Goal: Task Accomplishment & Management: Complete application form

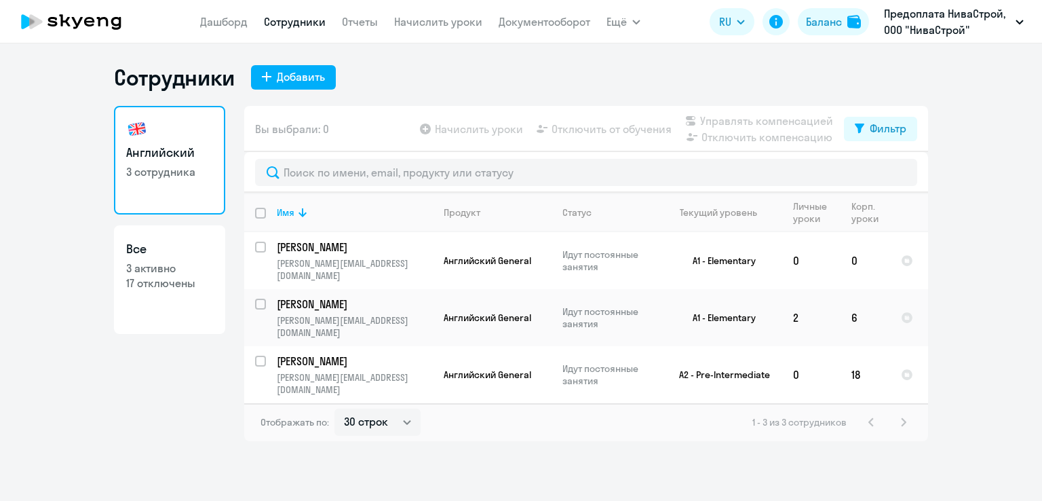
select select "30"
drag, startPoint x: 446, startPoint y: 20, endPoint x: 447, endPoint y: 26, distance: 6.9
click at [446, 20] on link "Начислить уроки" at bounding box center [438, 22] width 88 height 14
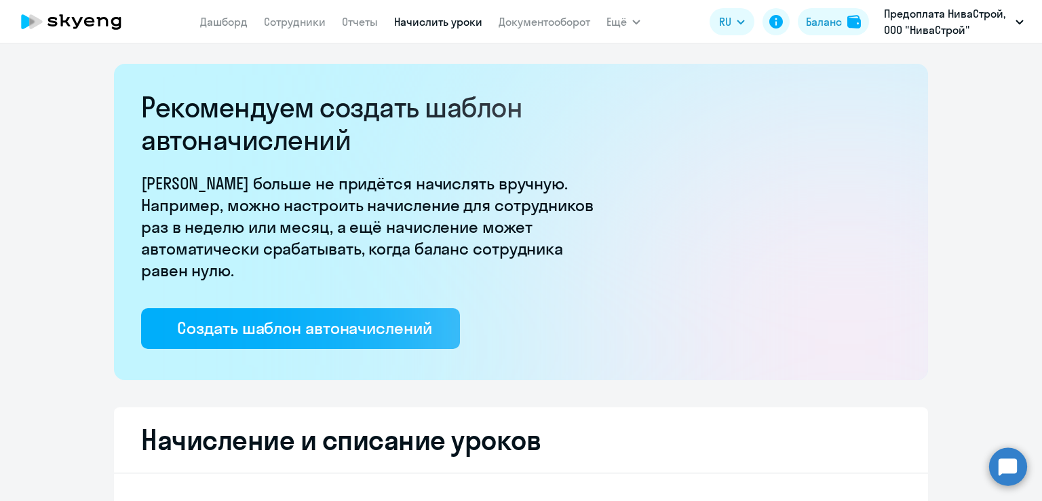
select select "10"
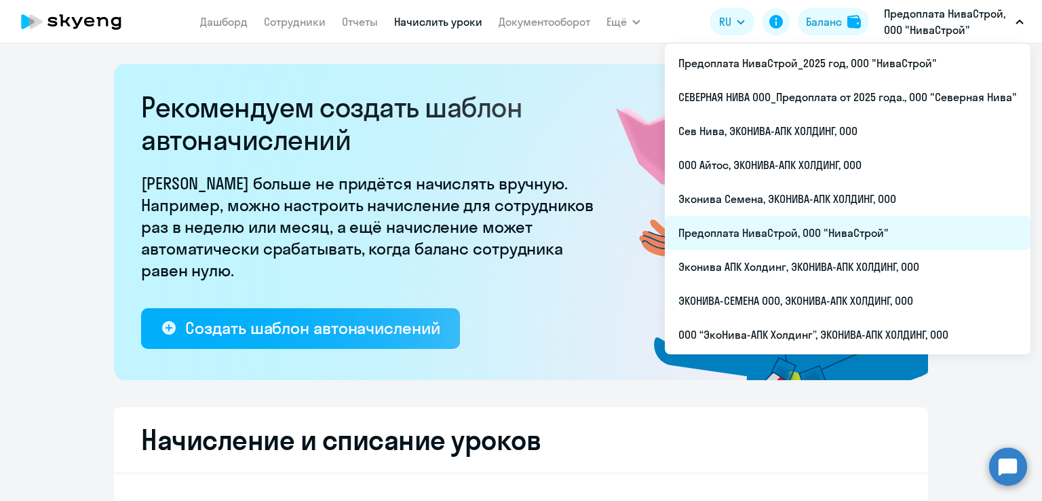
click at [801, 222] on li "Предоплата НиваСтрой, ООО "НиваСтрой"" at bounding box center [848, 233] width 366 height 34
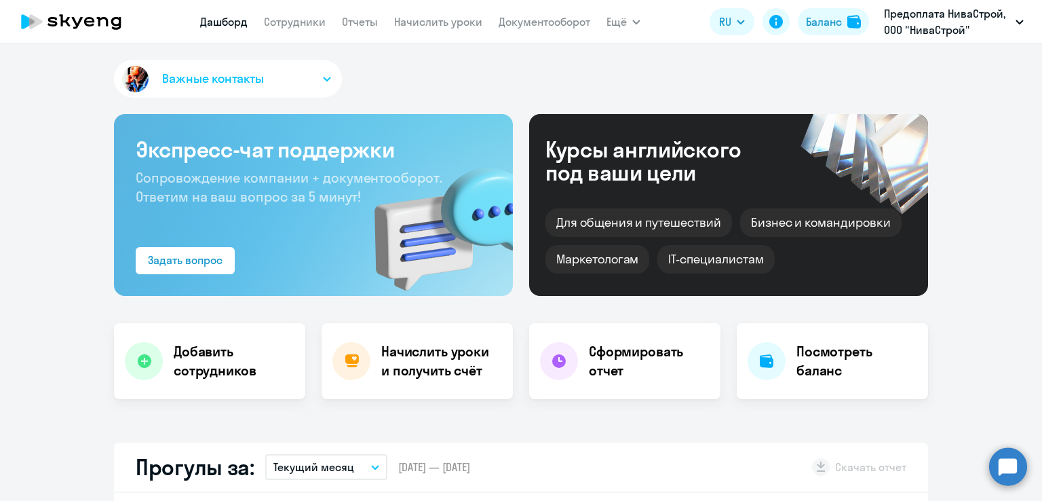
select select "30"
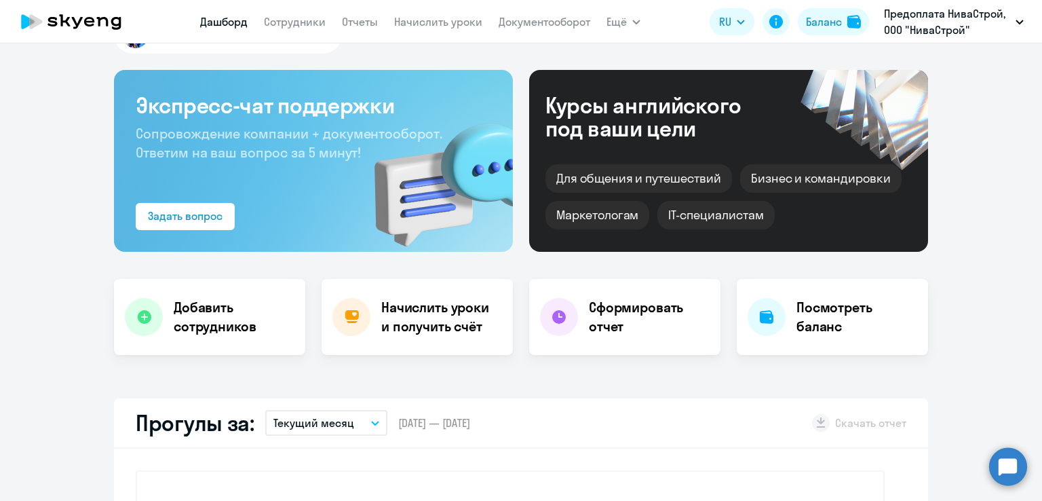
scroll to position [68, 0]
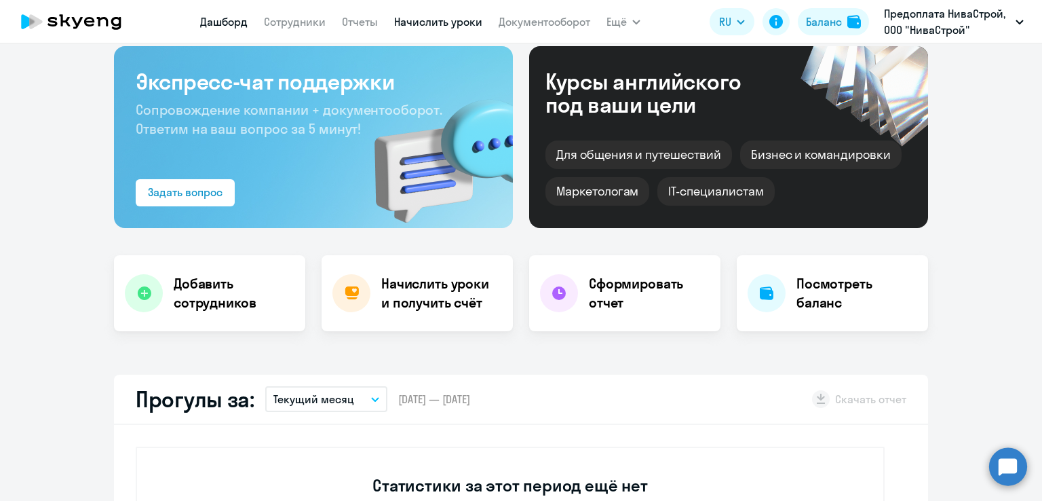
click at [417, 26] on link "Начислить уроки" at bounding box center [438, 22] width 88 height 14
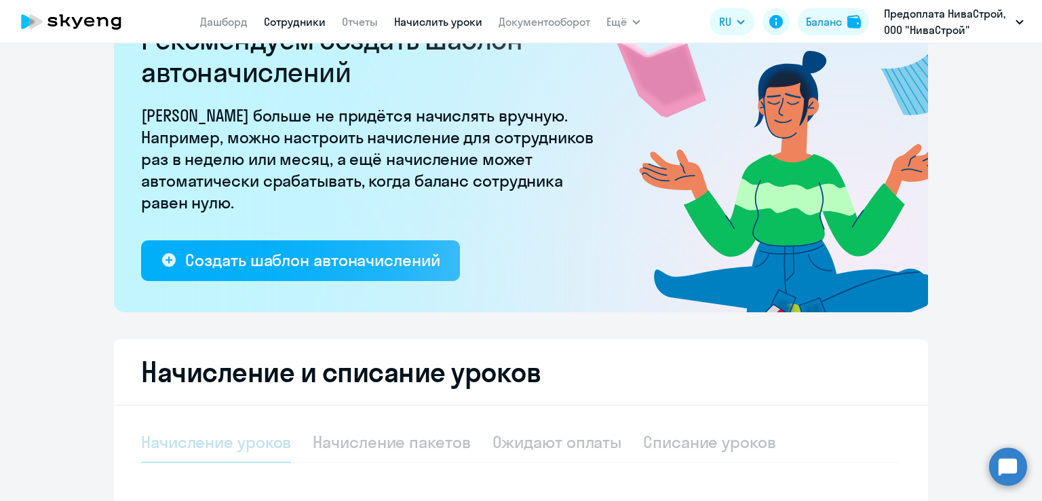
select select "10"
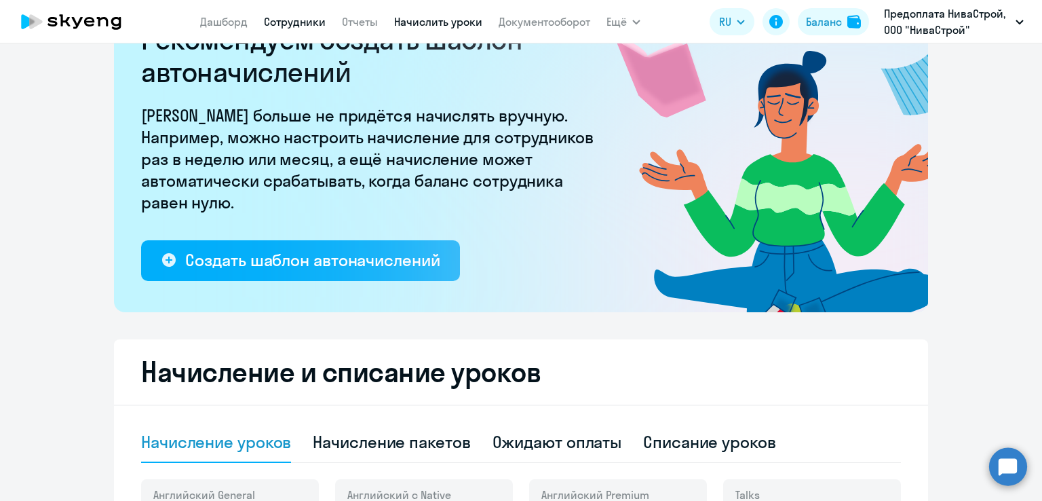
click at [303, 26] on link "Сотрудники" at bounding box center [295, 22] width 62 height 14
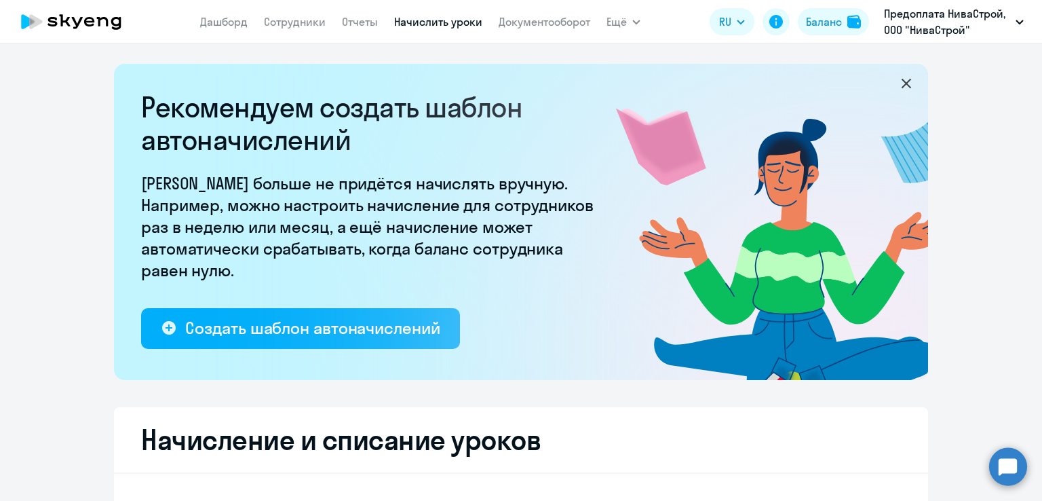
select select "30"
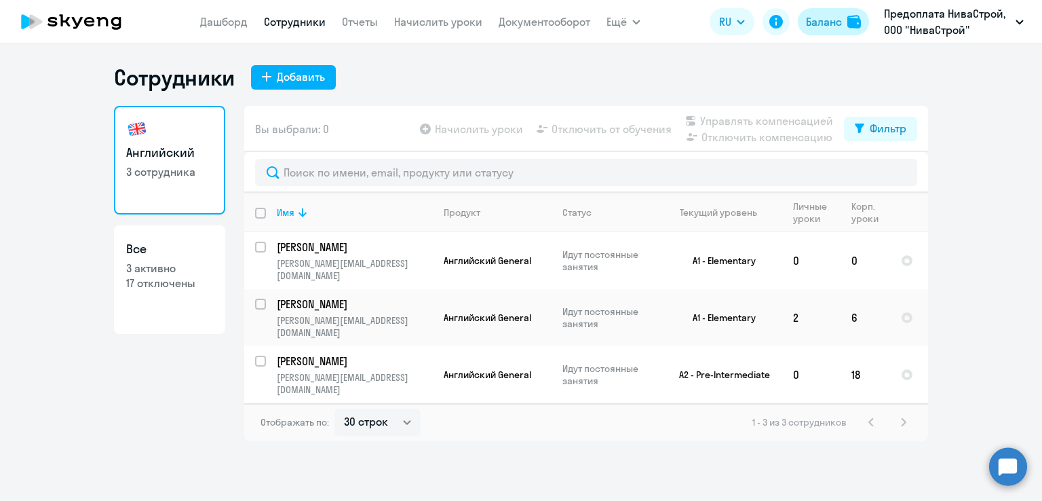
click at [849, 20] on img at bounding box center [854, 22] width 14 height 14
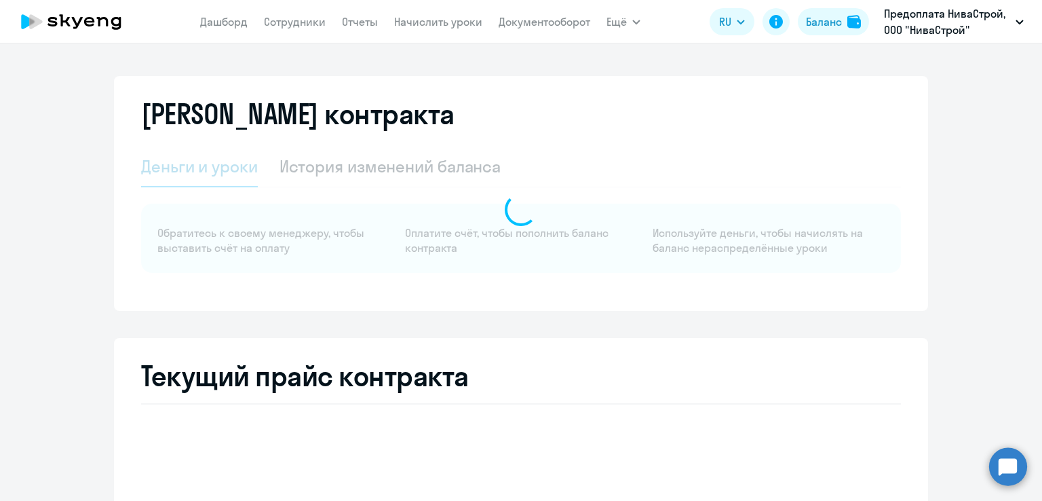
select select "english_adult_not_native_speaker"
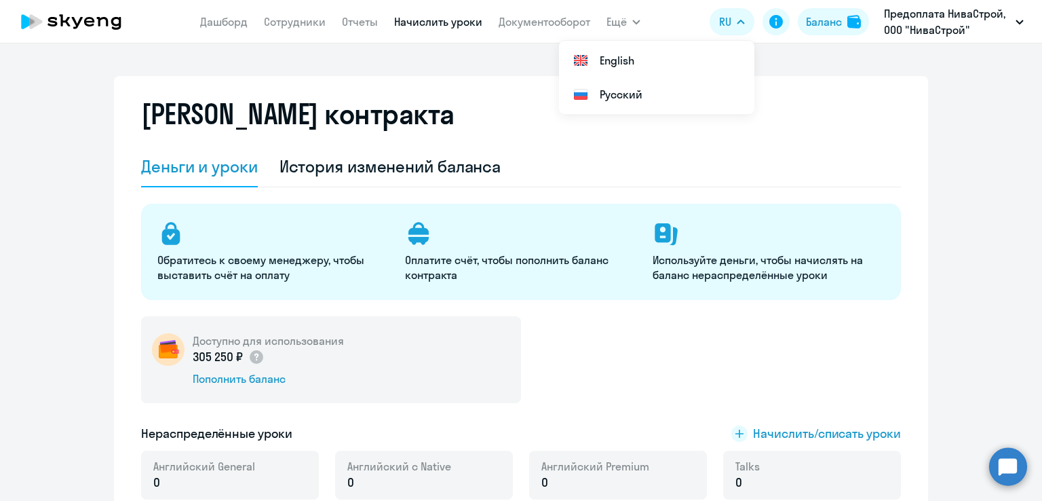
click at [399, 16] on link "Начислить уроки" at bounding box center [438, 22] width 88 height 14
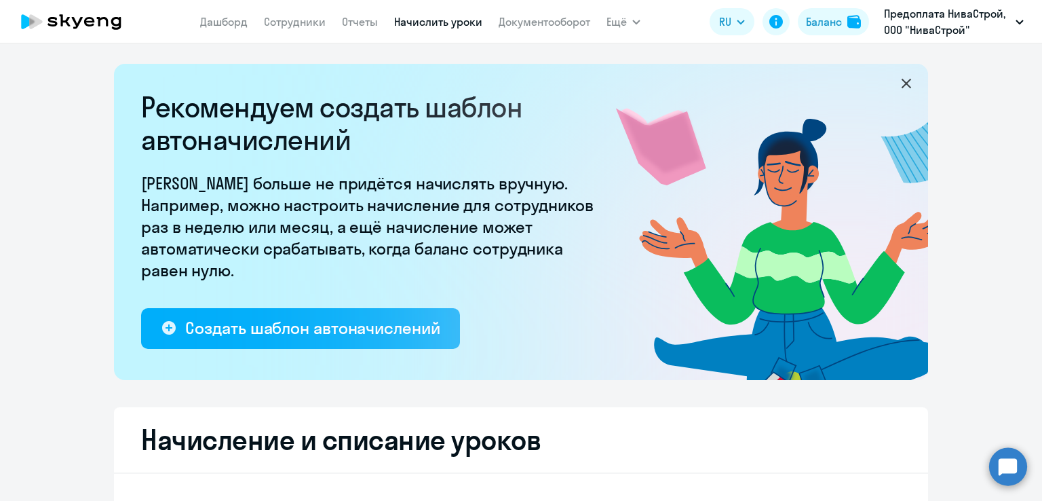
select select "10"
click at [314, 20] on link "Сотрудники" at bounding box center [295, 22] width 62 height 14
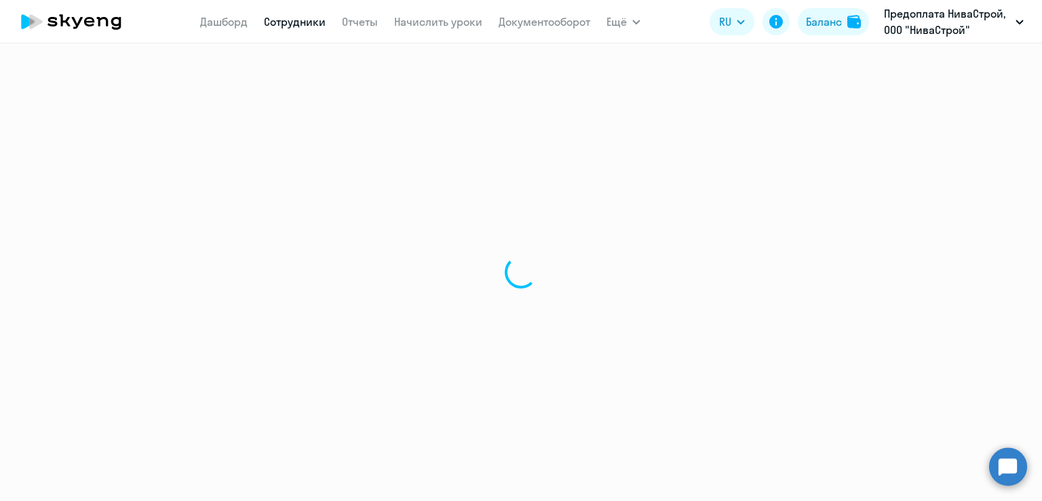
select select "30"
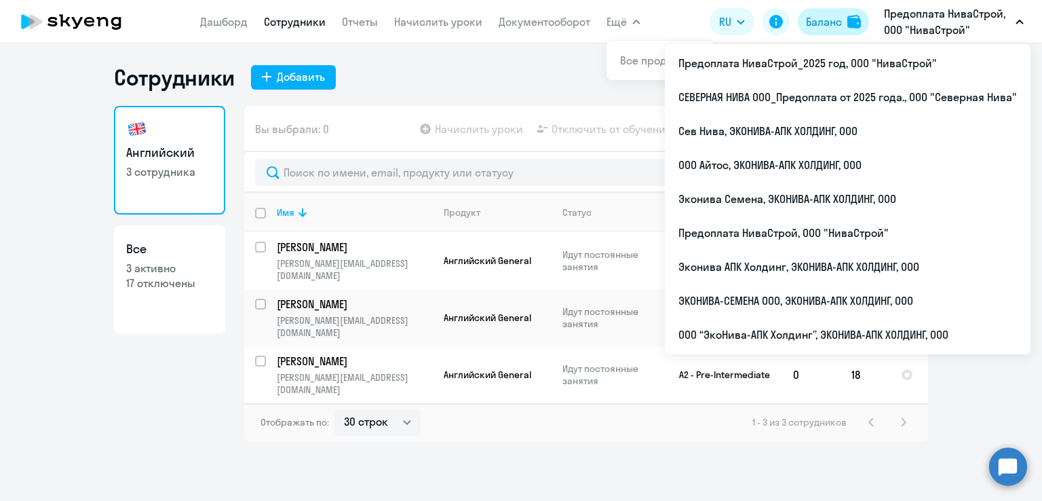
click at [835, 24] on div "Баланс" at bounding box center [824, 22] width 36 height 16
select select "english_adult_not_native_speaker"
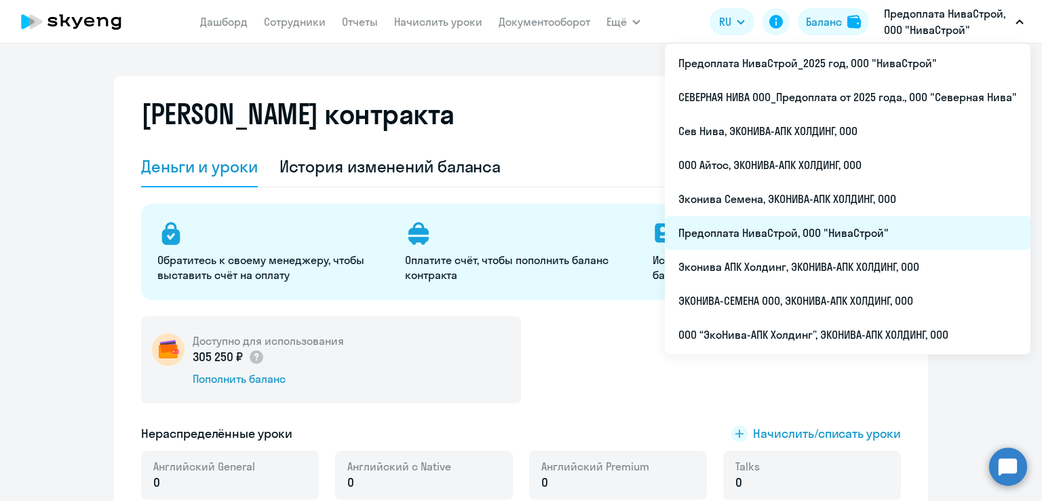
click at [787, 228] on li "Предоплата НиваСтрой, ООО "НиваСтрой"" at bounding box center [848, 233] width 366 height 34
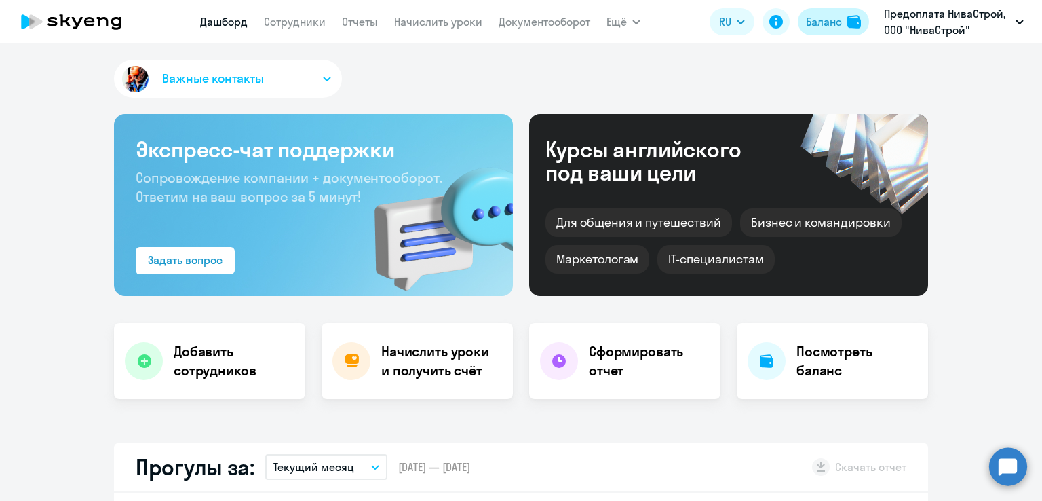
click at [836, 17] on div "Баланс" at bounding box center [824, 22] width 36 height 16
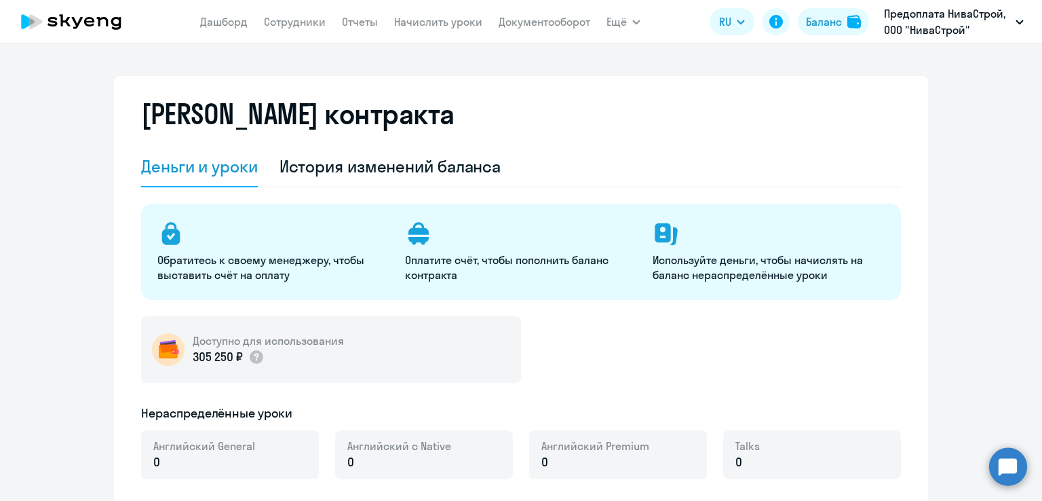
select select "english_adult_not_native_speaker"
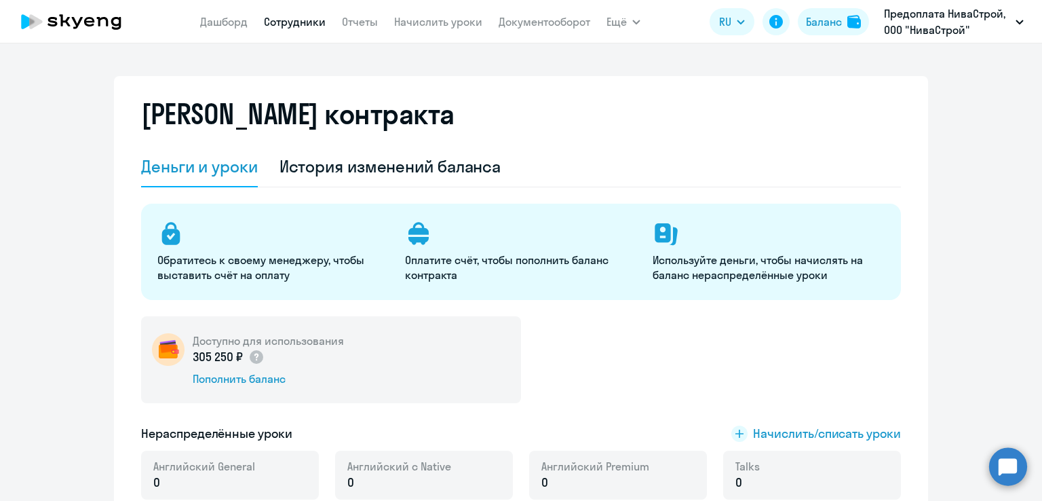
click at [315, 24] on link "Сотрудники" at bounding box center [295, 22] width 62 height 14
select select "30"
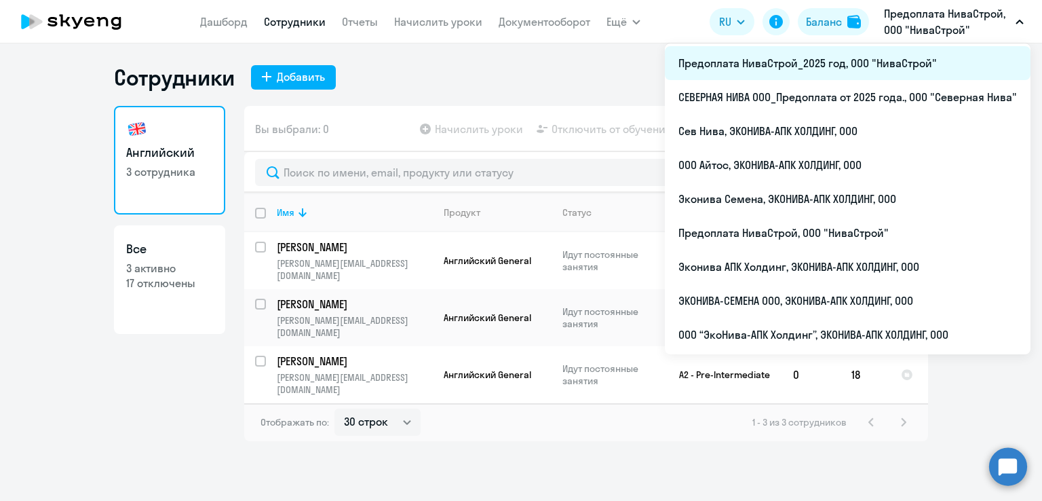
click at [771, 75] on li "Предоплата НиваСтрой_2025 год, ООО "НиваСтрой"" at bounding box center [848, 63] width 366 height 34
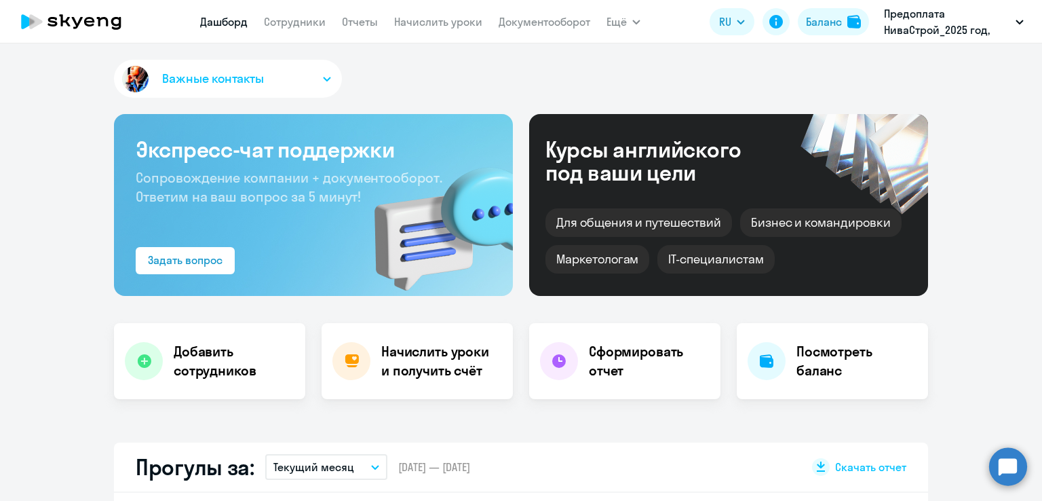
select select "30"
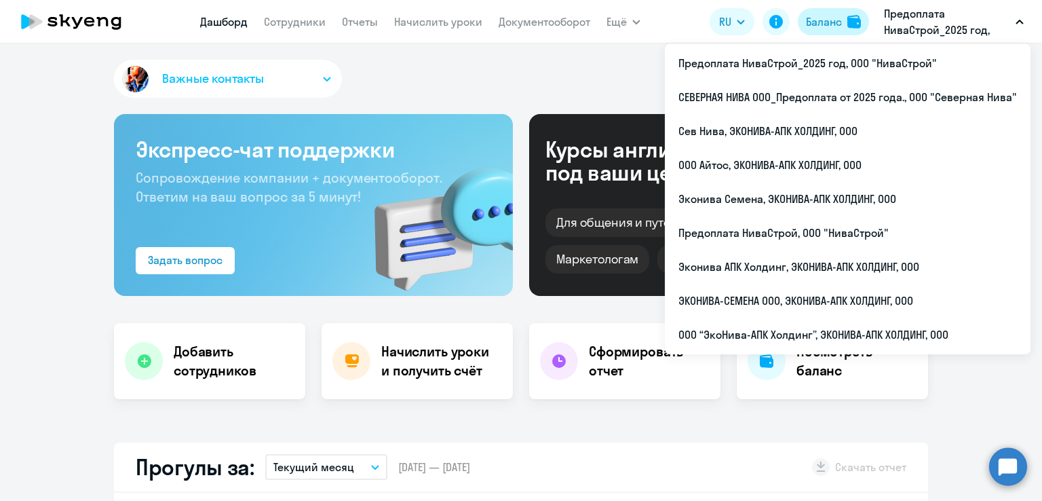
click at [841, 24] on div "Баланс" at bounding box center [824, 22] width 36 height 16
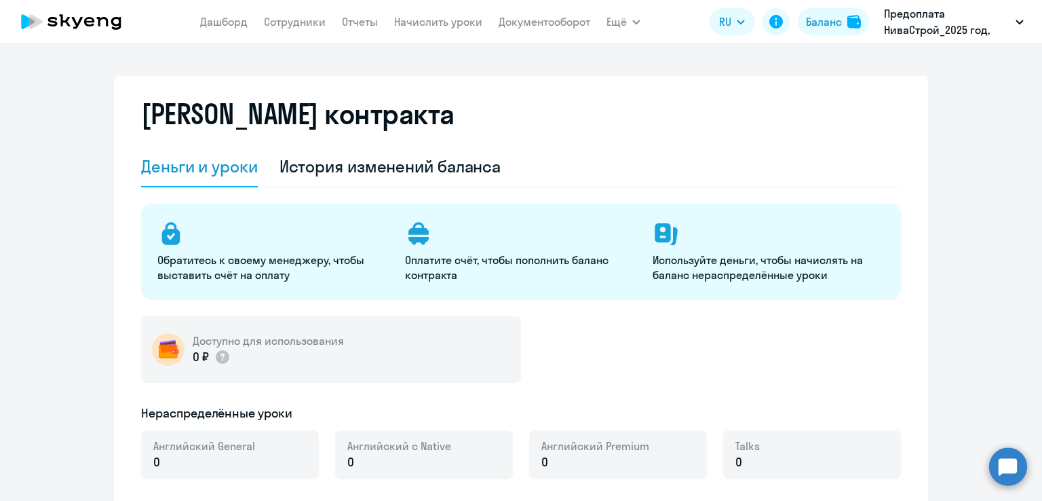
select select "english_adult_not_native_speaker"
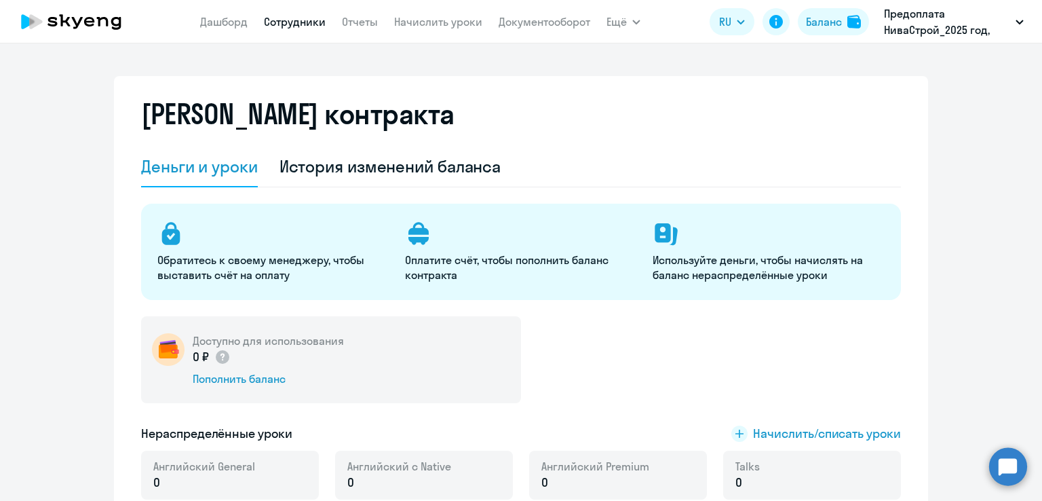
click at [317, 20] on link "Сотрудники" at bounding box center [295, 22] width 62 height 14
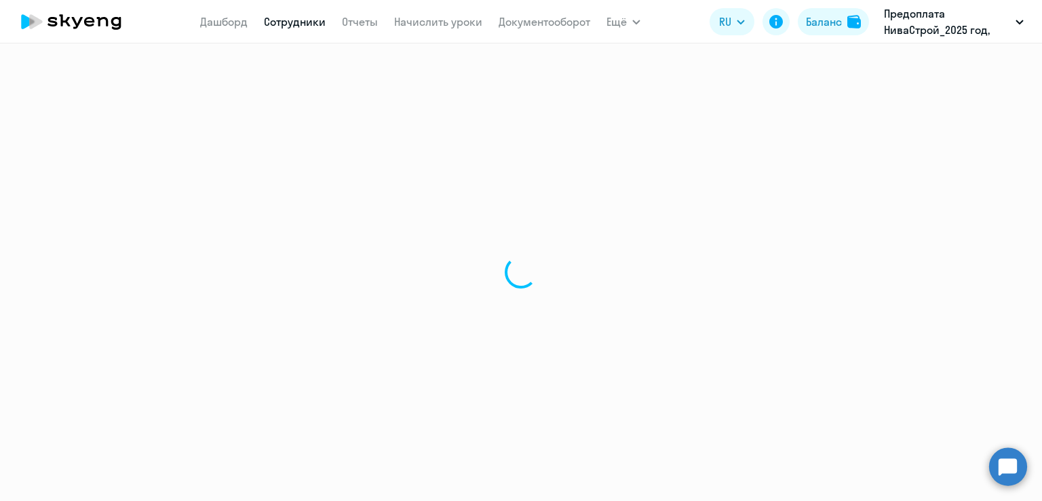
select select "30"
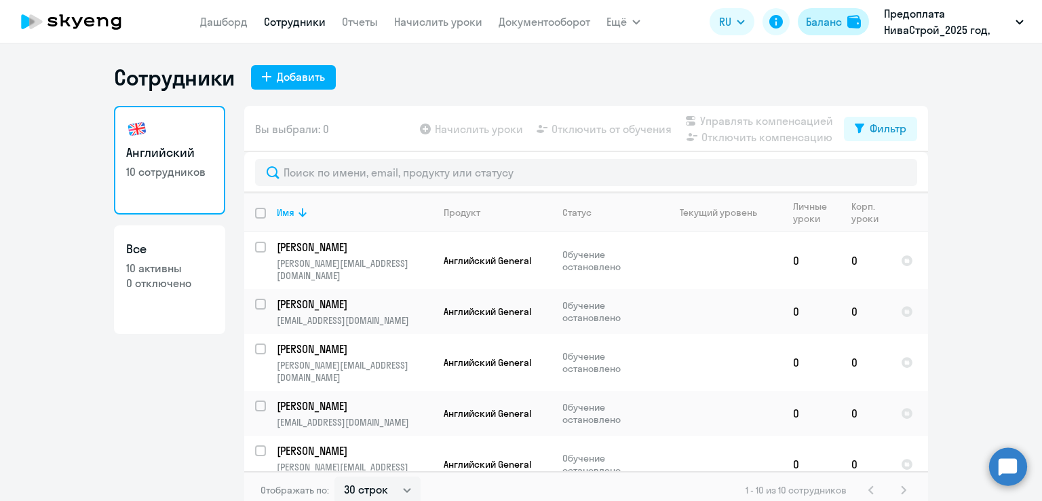
click at [839, 17] on div "Баланс" at bounding box center [824, 22] width 36 height 16
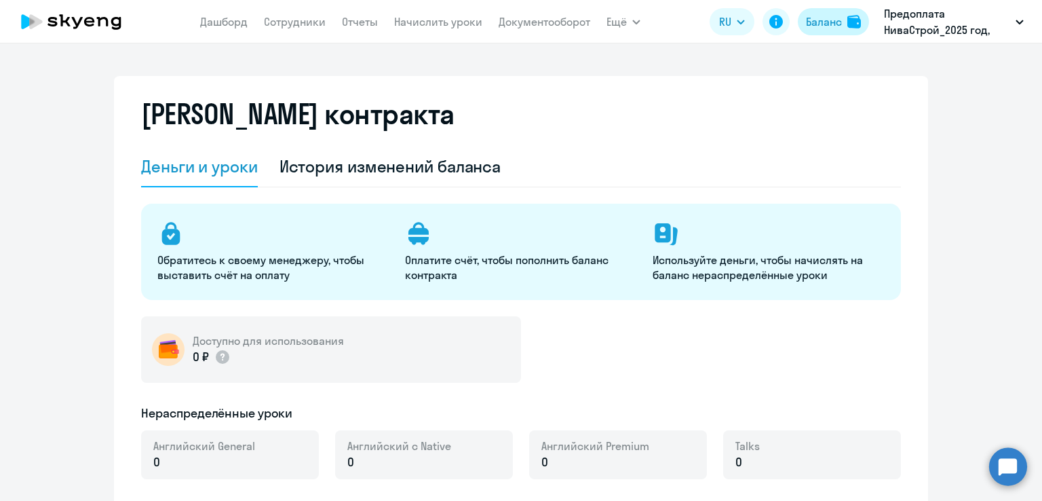
select select "english_adult_not_native_speaker"
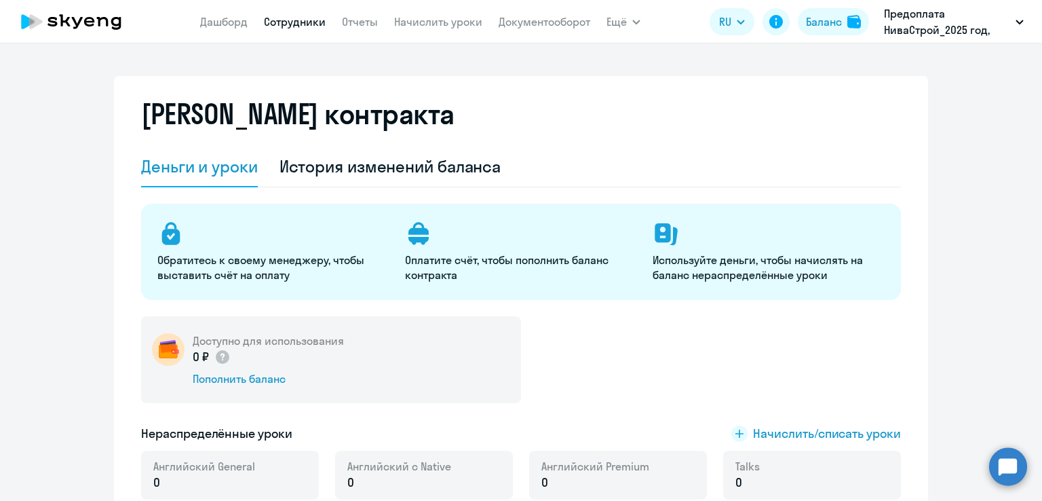
click at [313, 22] on link "Сотрудники" at bounding box center [295, 22] width 62 height 14
select select "30"
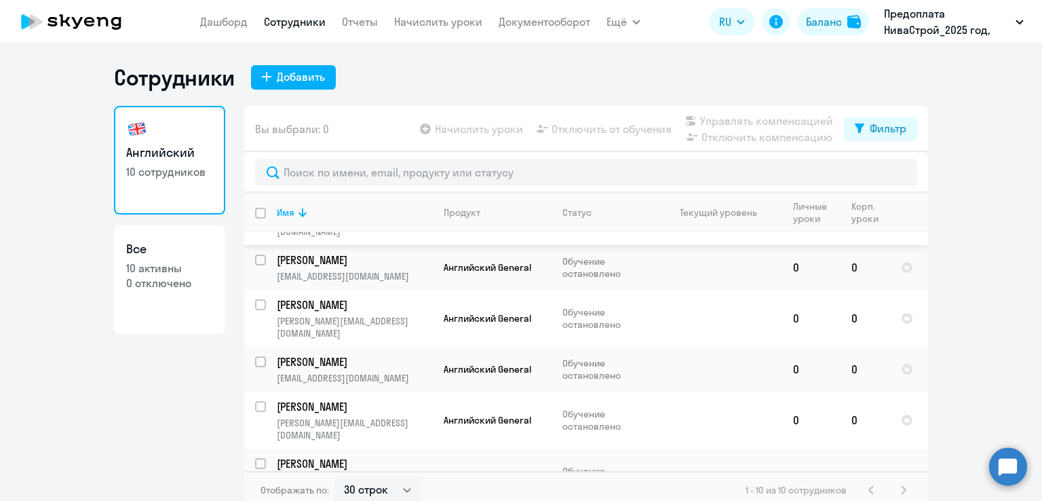
scroll to position [68, 0]
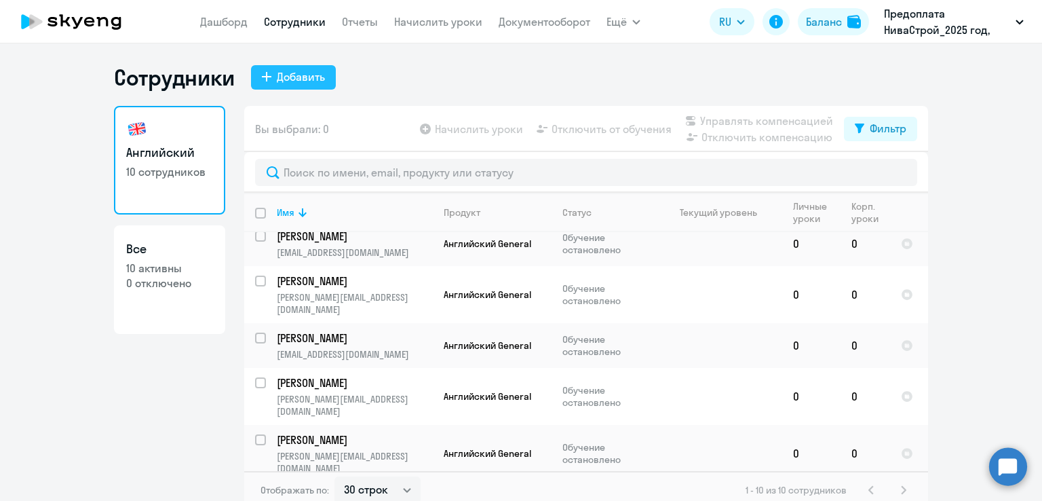
click at [287, 78] on div "Добавить" at bounding box center [301, 77] width 48 height 16
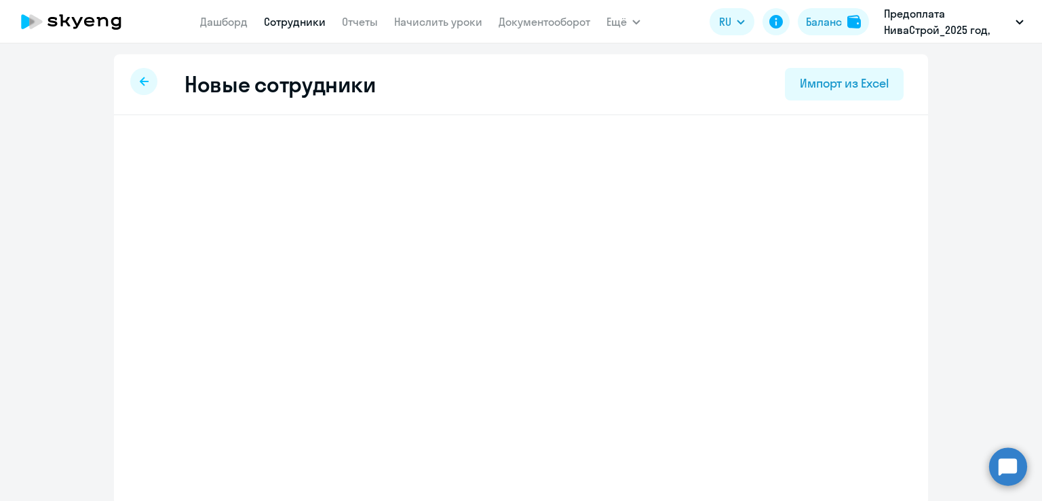
select select "english_adult_not_native_speaker"
select select "3"
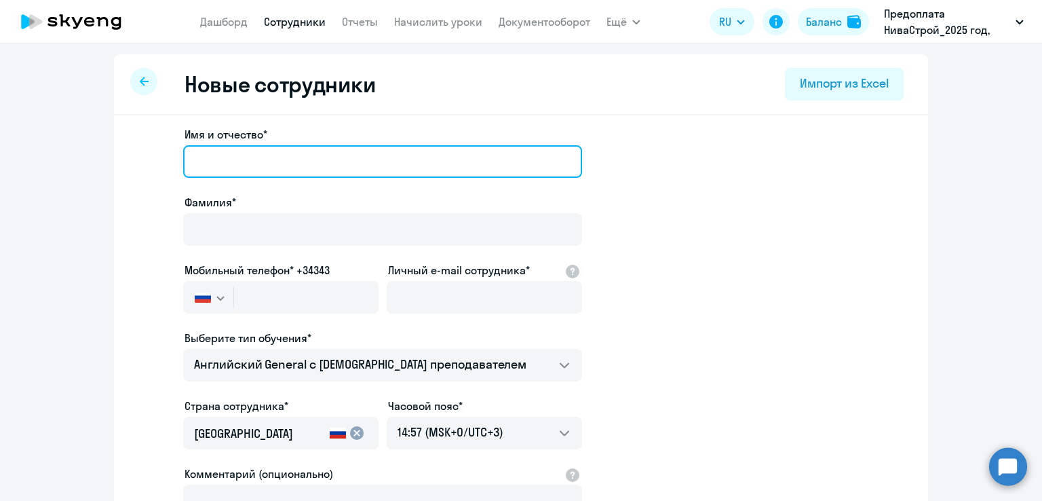
click at [267, 166] on input "Имя и отчество*" at bounding box center [382, 161] width 399 height 33
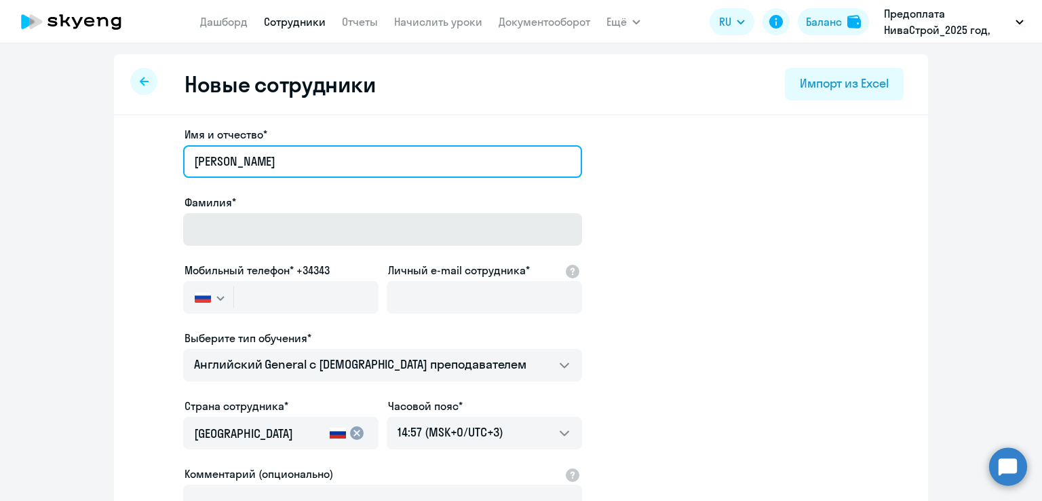
type input "[PERSON_NAME]"
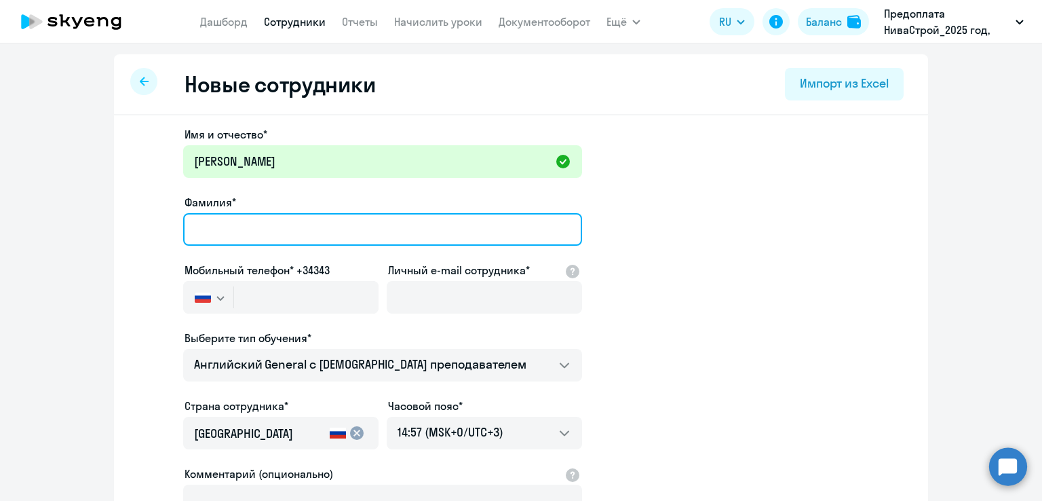
click at [248, 237] on input "Фамилия*" at bounding box center [382, 229] width 399 height 33
type input "[PERSON_NAME]"
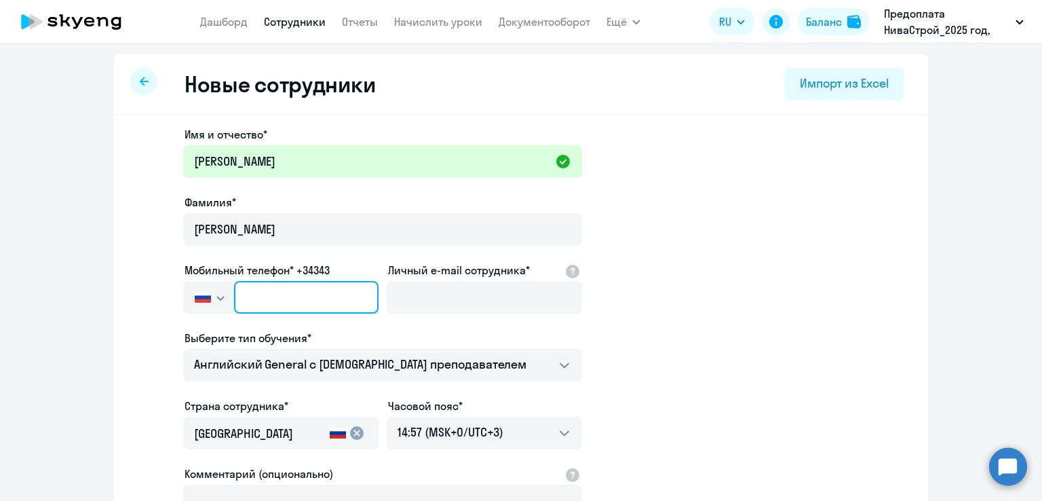
click at [271, 290] on input "text" at bounding box center [306, 297] width 144 height 33
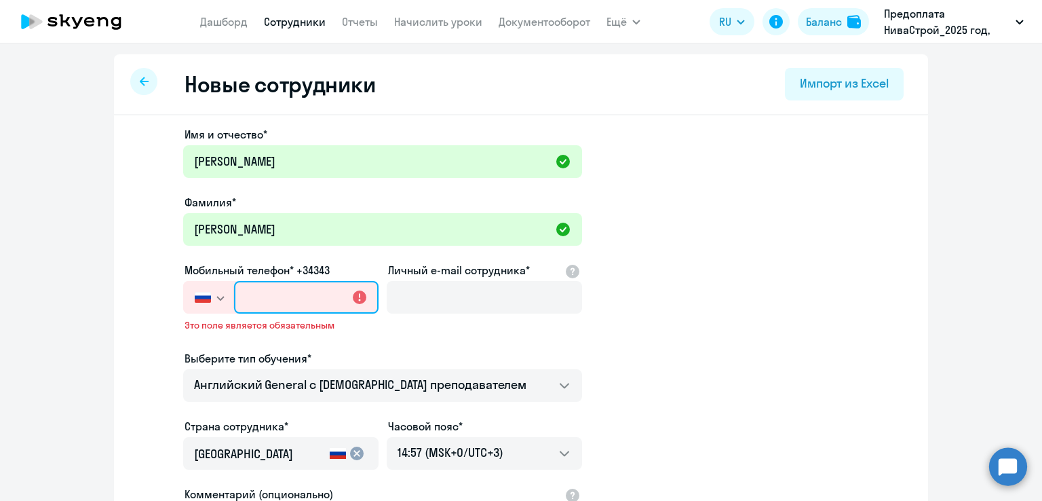
paste input "[PHONE_NUMBER]"
type input "[PHONE_NUMBER]"
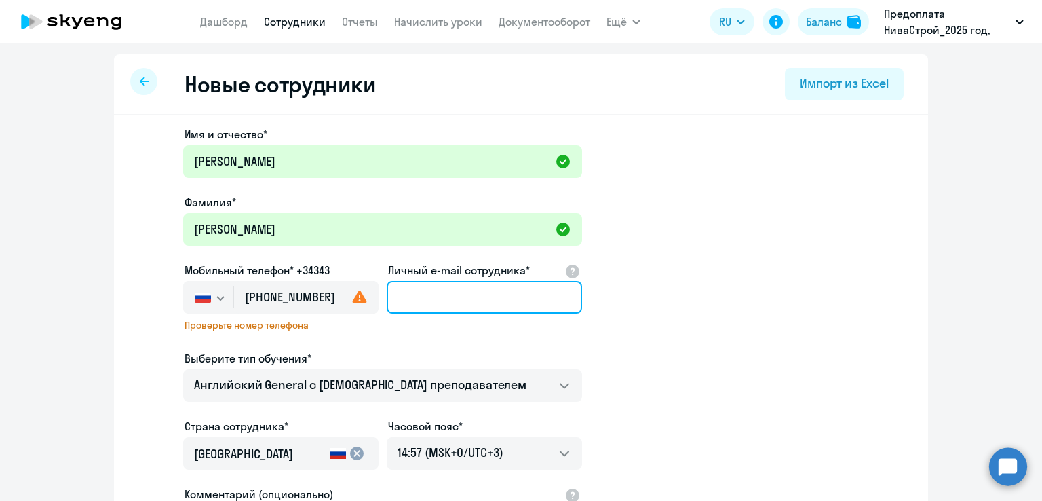
drag, startPoint x: 426, startPoint y: 309, endPoint x: 393, endPoint y: 310, distance: 32.6
click at [426, 309] on input "Личный e-mail сотрудника*" at bounding box center [484, 297] width 195 height 33
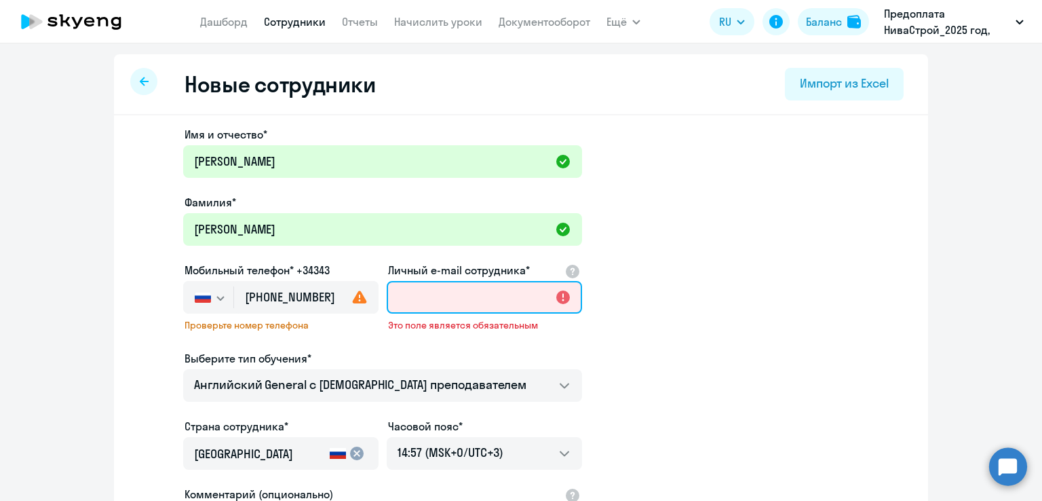
paste input "[PERSON_NAME][EMAIL_ADDRESS][DOMAIN_NAME],"
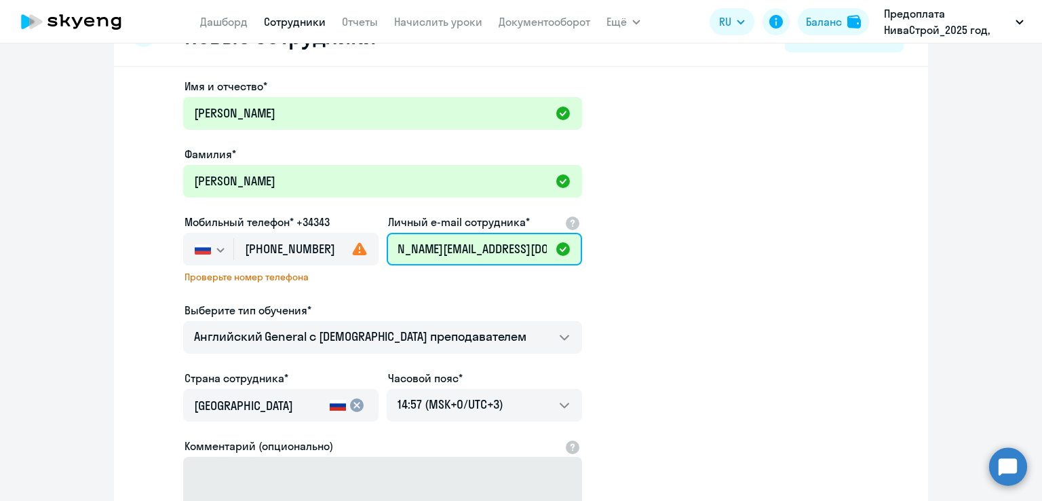
scroll to position [230, 0]
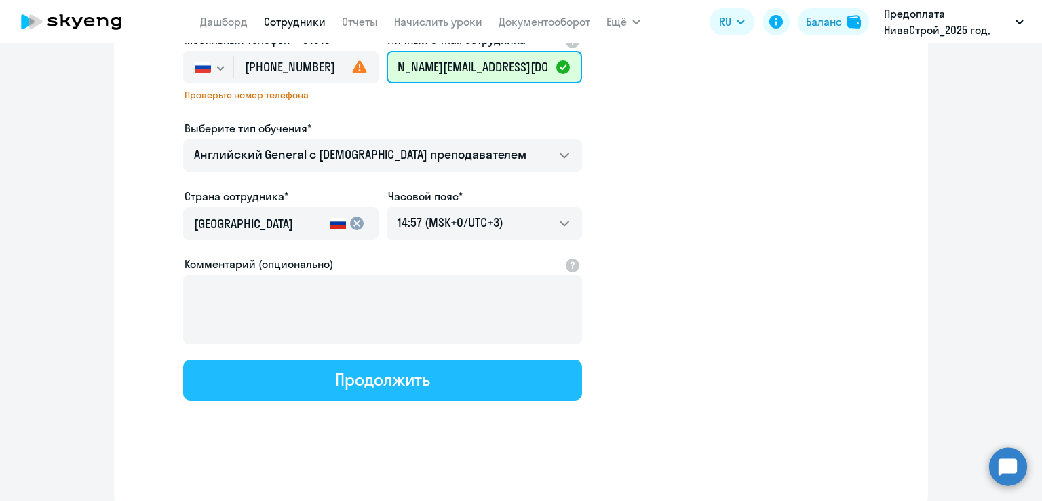
type input "[PERSON_NAME][EMAIL_ADDRESS][DOMAIN_NAME]"
click at [418, 376] on div "Продолжить" at bounding box center [382, 379] width 94 height 22
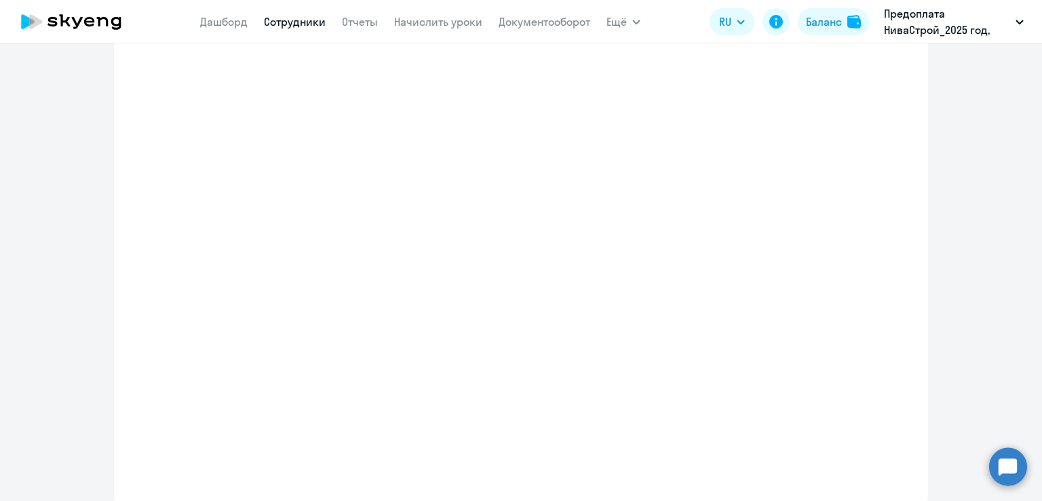
select select "english_adult_not_native_speaker"
select select "3"
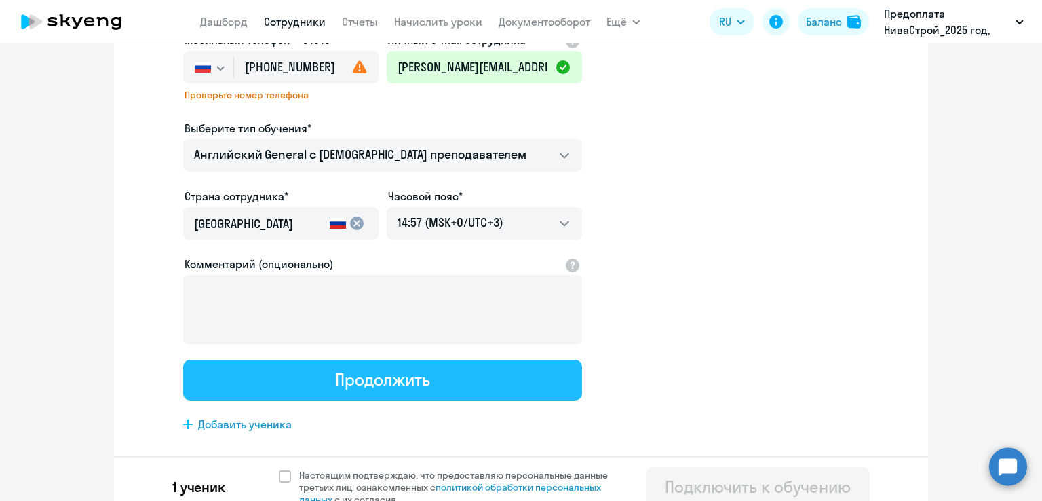
scroll to position [0, 0]
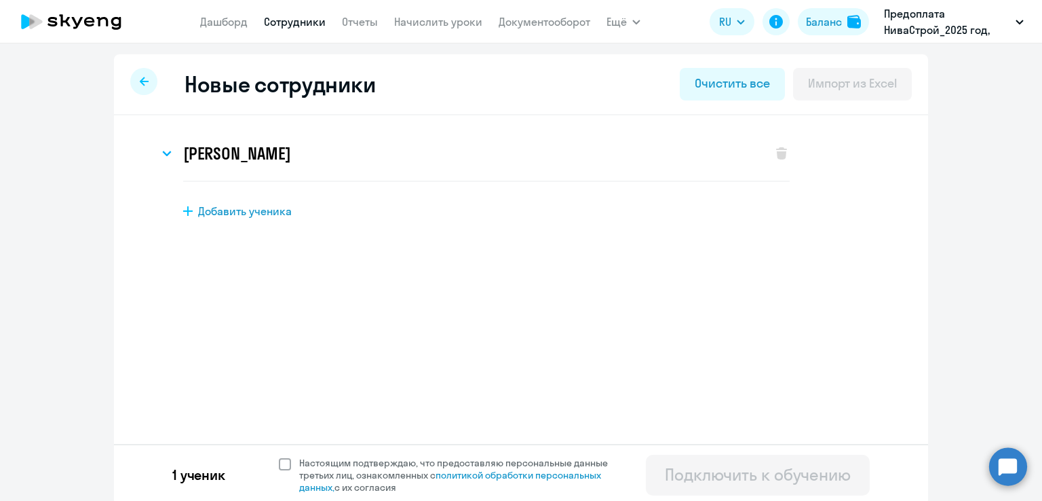
click at [279, 467] on span at bounding box center [285, 464] width 12 height 12
click at [278, 456] on input "Настоящим подтверждаю, что предоставляю персональные данные третьих лиц, ознако…" at bounding box center [278, 456] width 1 height 1
checkbox input "true"
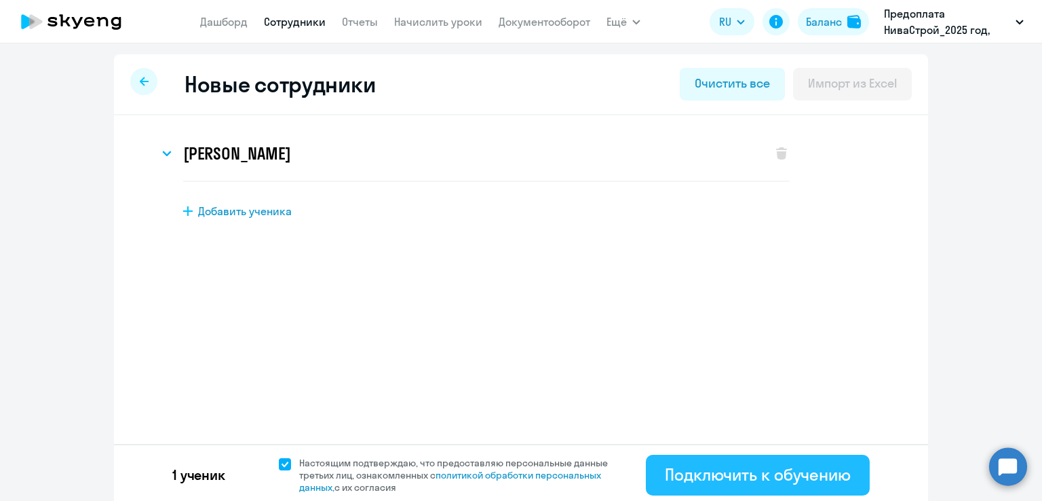
click at [758, 490] on button "Подключить к обучению" at bounding box center [758, 474] width 224 height 41
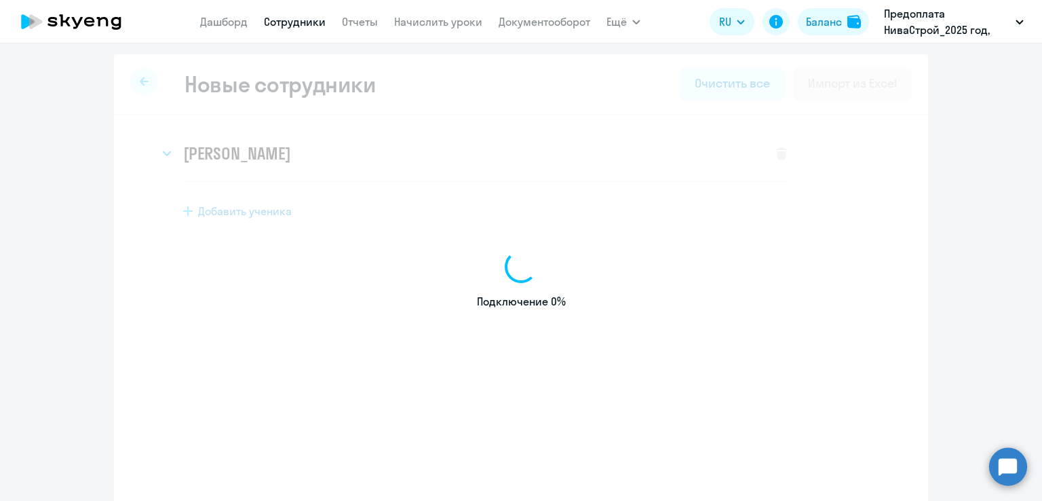
select select "english_adult_not_native_speaker"
select select "3"
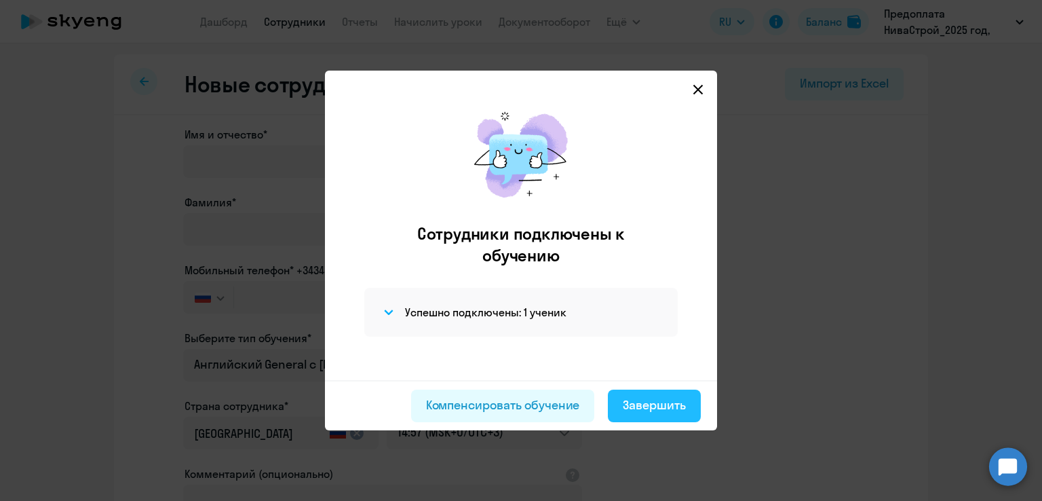
click at [665, 395] on button "Завершить" at bounding box center [654, 405] width 93 height 33
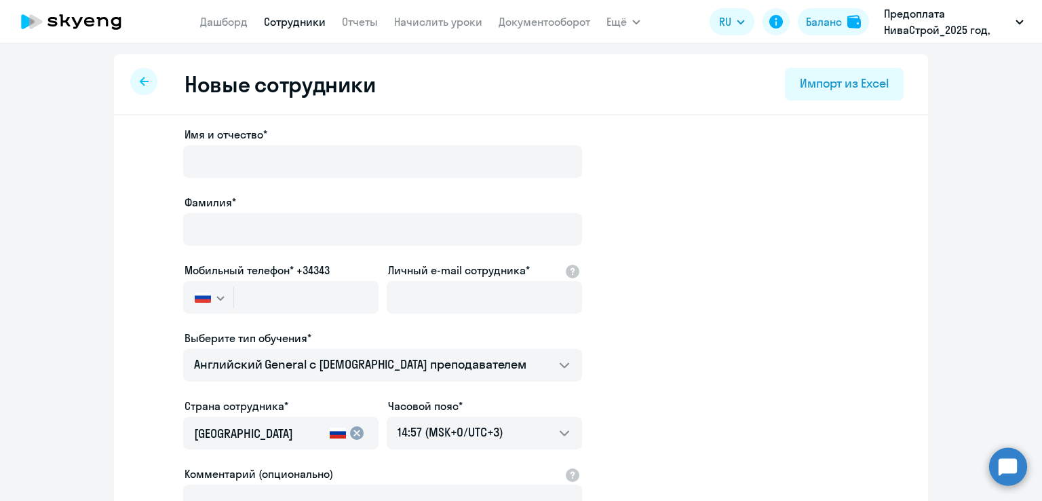
select select "30"
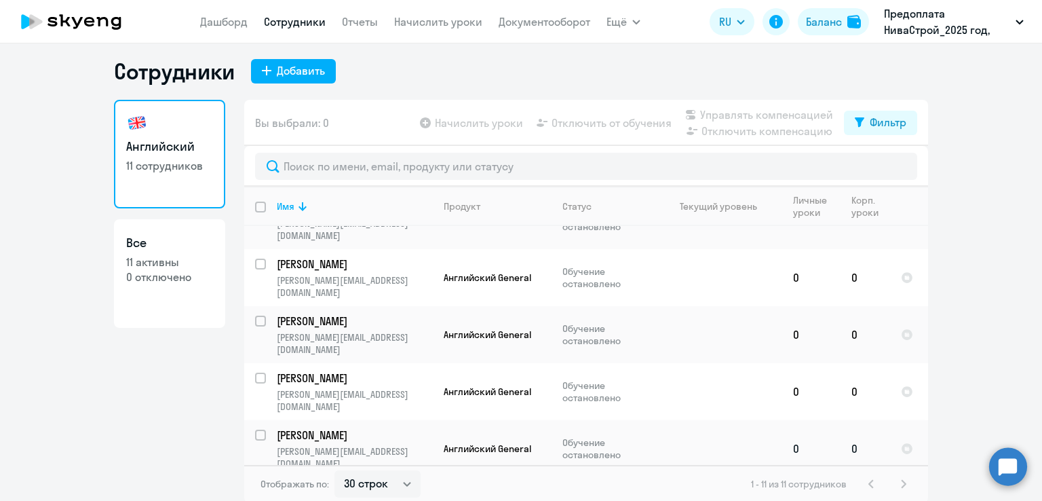
scroll to position [8, 0]
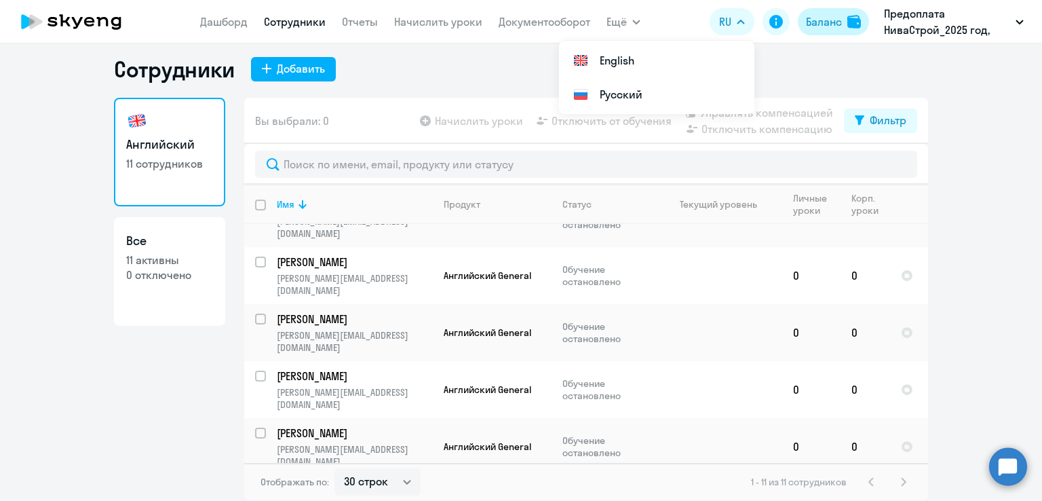
click at [838, 21] on div "Баланс" at bounding box center [824, 22] width 36 height 16
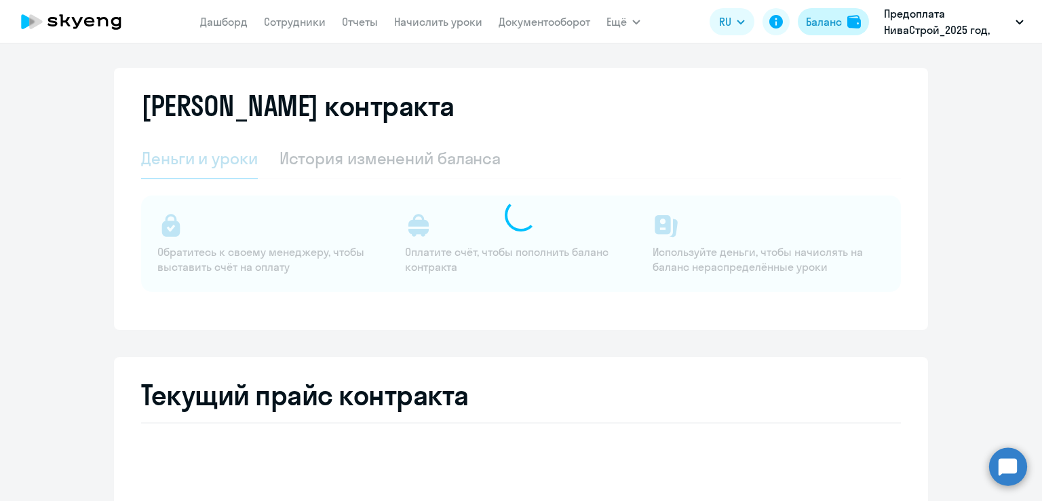
select select "english_adult_not_native_speaker"
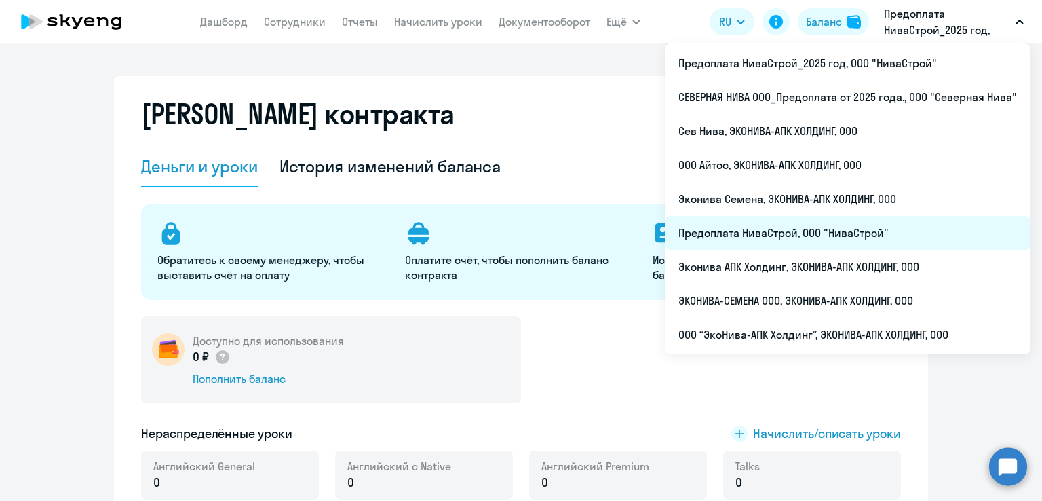
click at [768, 229] on li "Предоплата НиваСтрой, ООО "НиваСтрой"" at bounding box center [848, 233] width 366 height 34
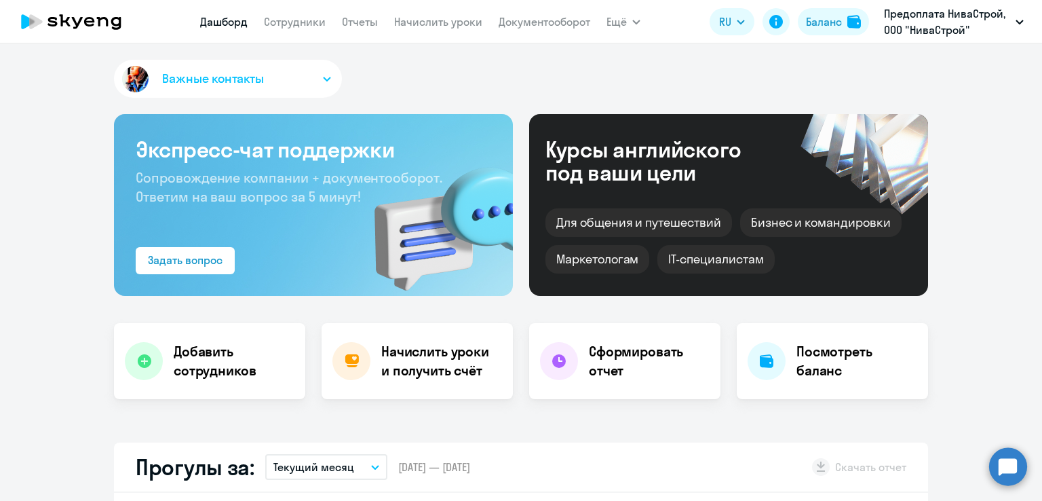
select select "30"
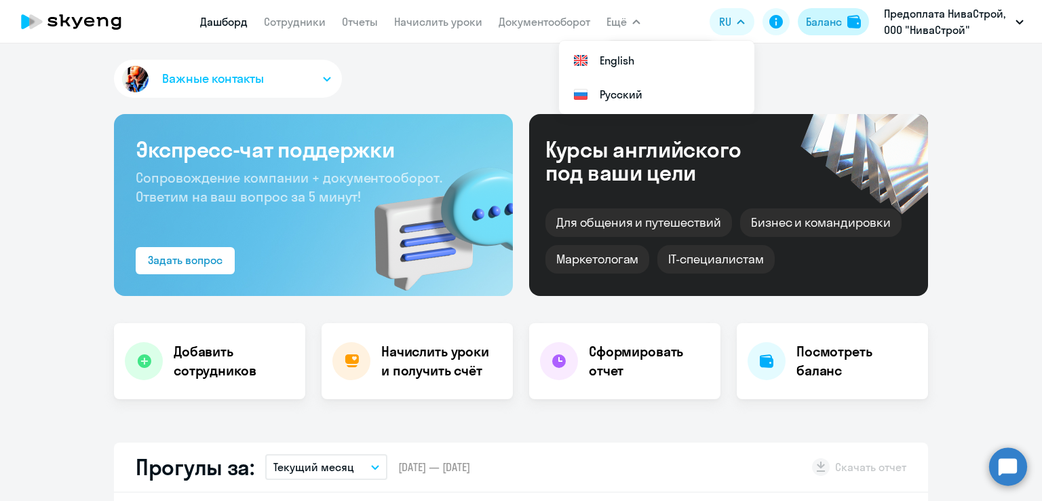
click at [832, 20] on div "Баланс" at bounding box center [824, 22] width 36 height 16
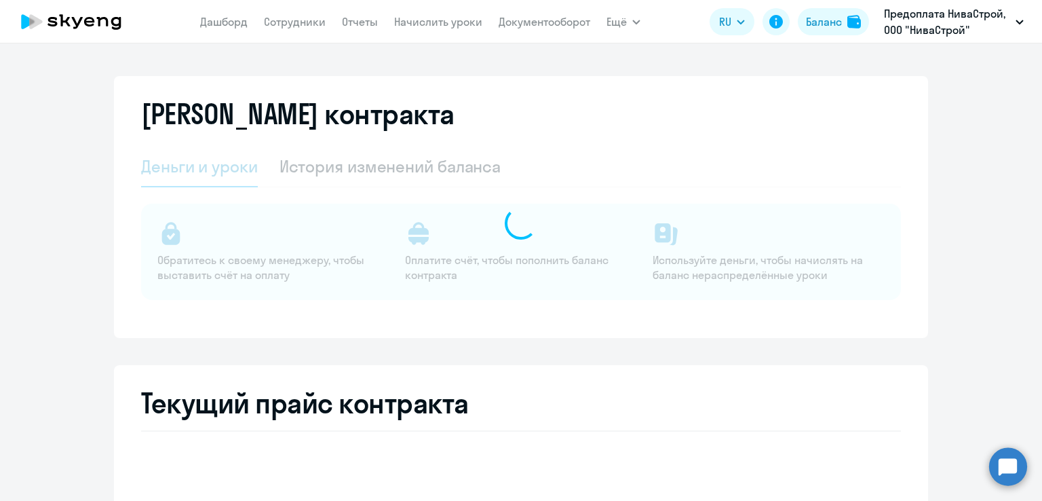
select select "english_adult_not_native_speaker"
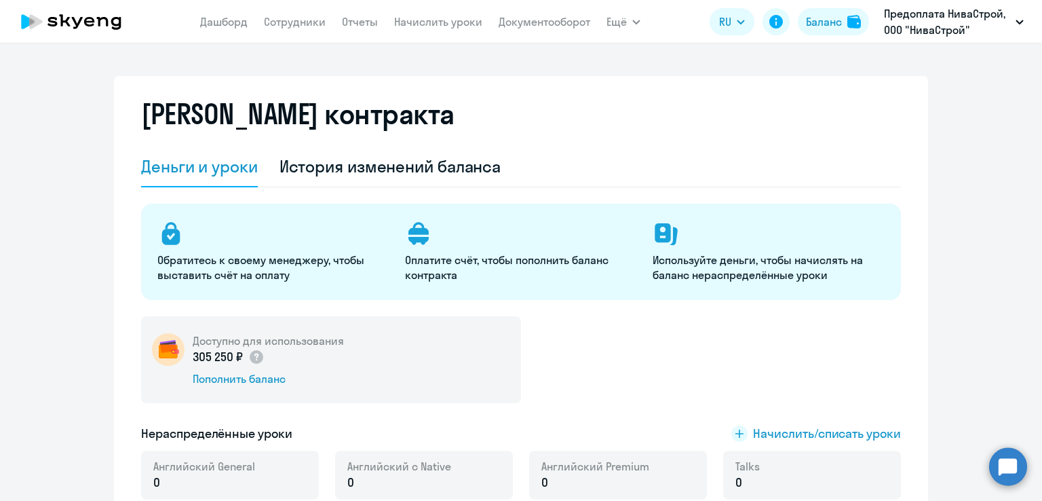
scroll to position [136, 0]
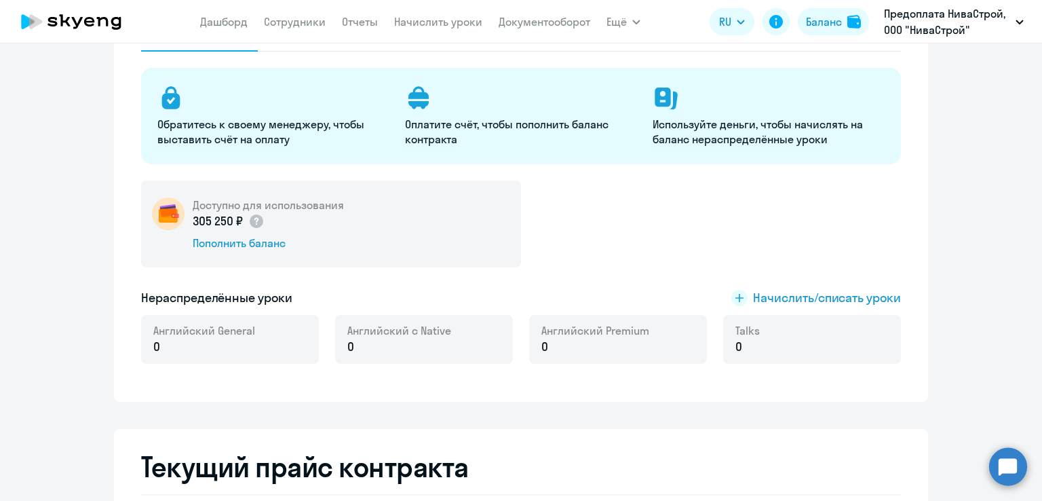
drag, startPoint x: 409, startPoint y: 203, endPoint x: 228, endPoint y: 223, distance: 182.2
click at [404, 205] on div "Доступно для использования 305 250 ₽ Пополнить баланс" at bounding box center [331, 223] width 380 height 87
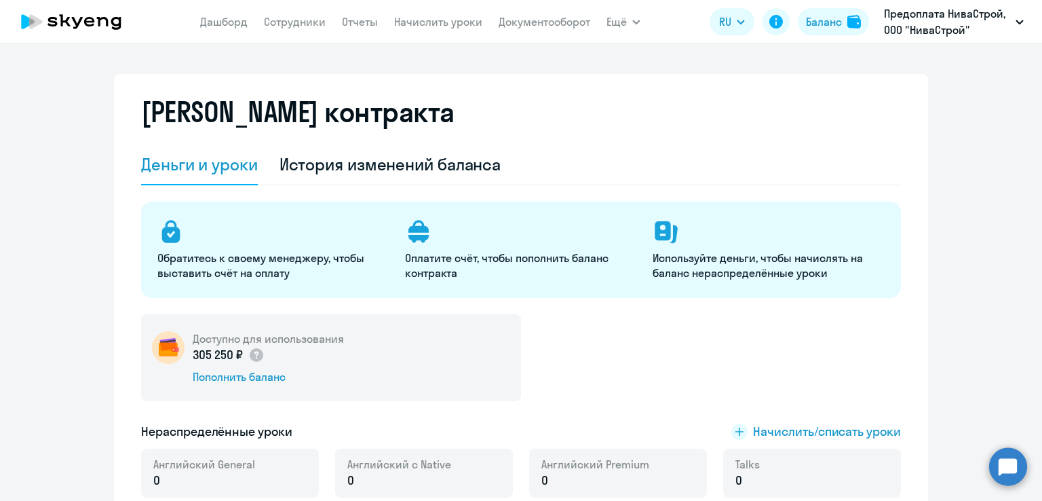
scroll to position [0, 0]
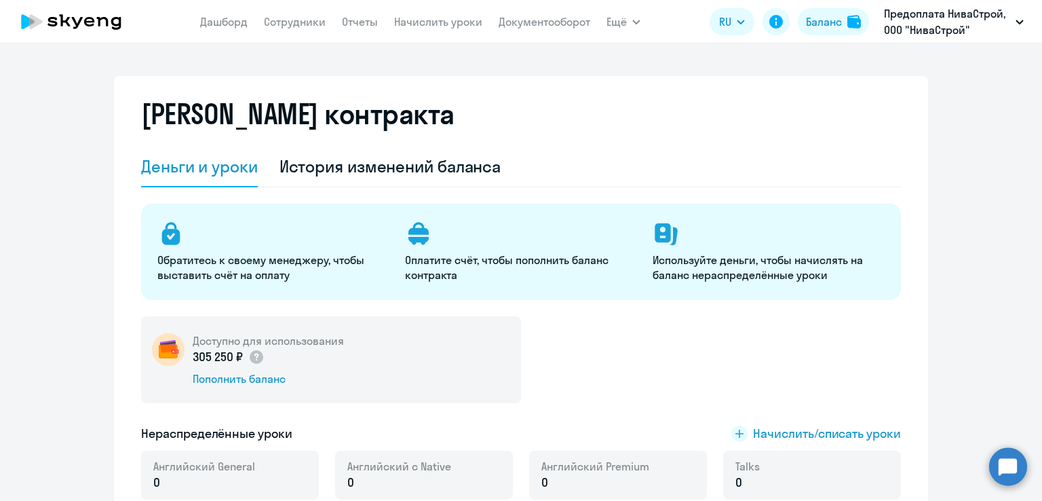
click at [236, 348] on p "305 250 ₽" at bounding box center [229, 357] width 72 height 18
click at [688, 334] on div "Доступно для использования 305 250 ₽ Пополнить баланс" at bounding box center [521, 359] width 760 height 87
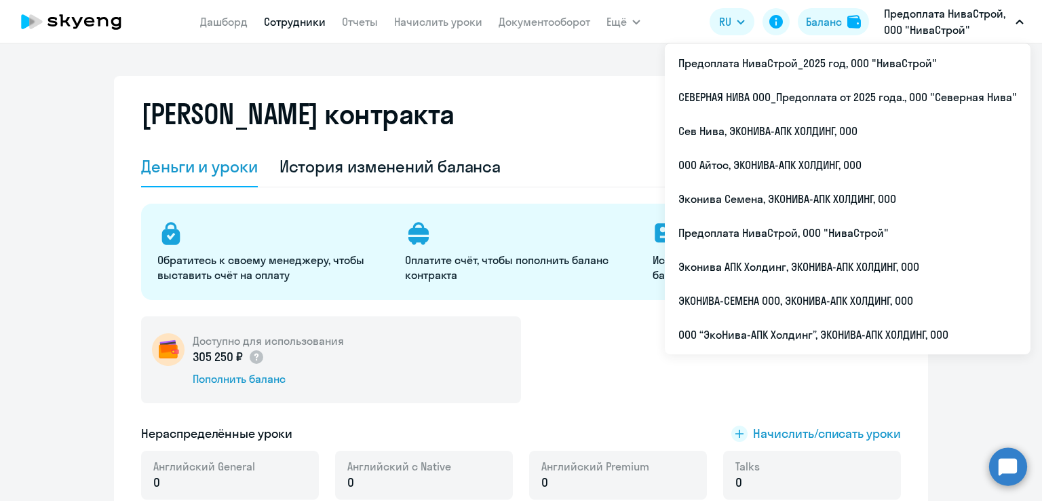
click at [288, 26] on link "Сотрудники" at bounding box center [295, 22] width 62 height 14
select select "30"
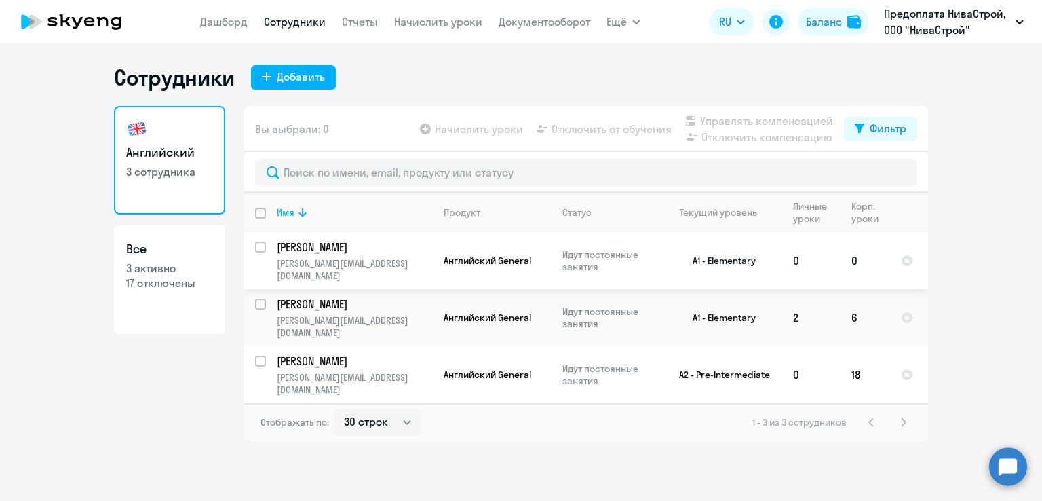
click at [345, 262] on p "[PERSON_NAME][EMAIL_ADDRESS][DOMAIN_NAME]" at bounding box center [354, 269] width 155 height 24
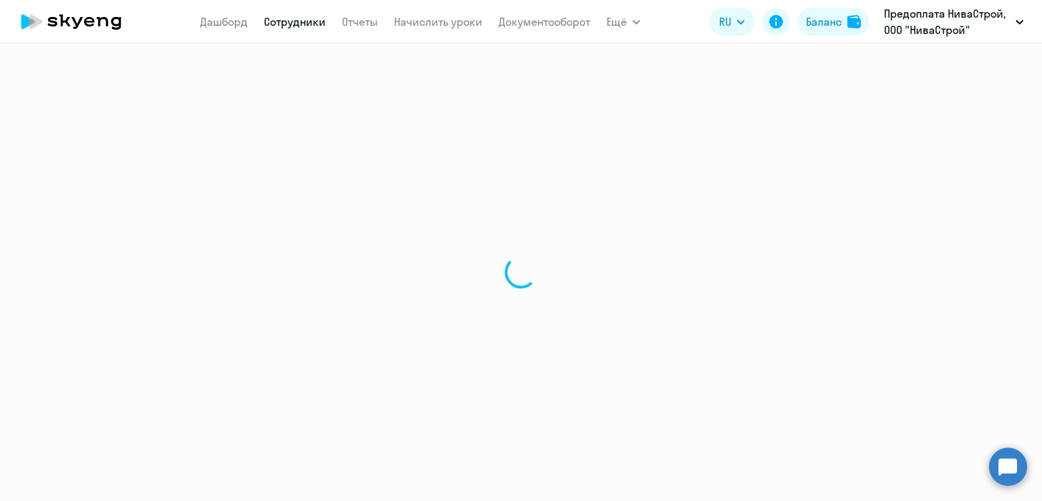
select select "english"
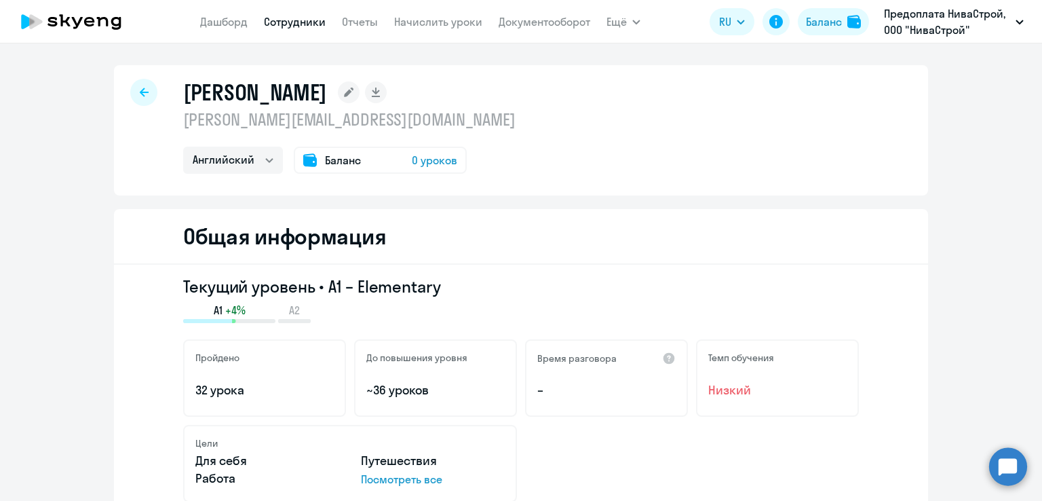
click at [143, 93] on div at bounding box center [143, 92] width 27 height 27
select select "30"
